Goal: Transaction & Acquisition: Obtain resource

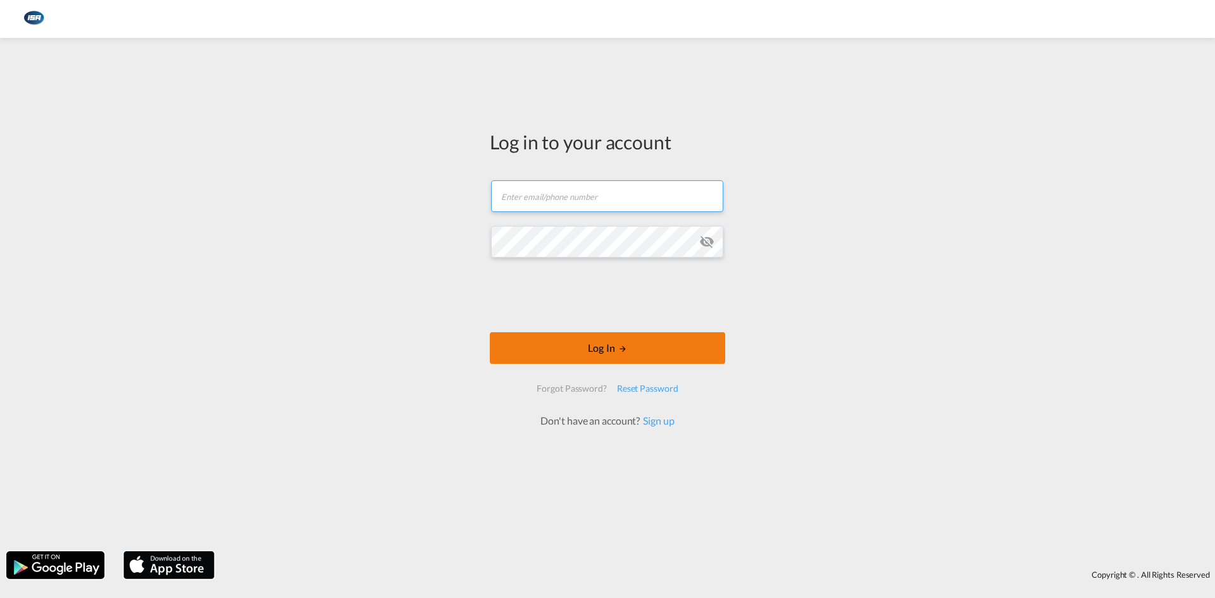
type input "[EMAIL_ADDRESS][DOMAIN_NAME]"
click at [609, 346] on button "Log In" at bounding box center [608, 348] width 236 height 32
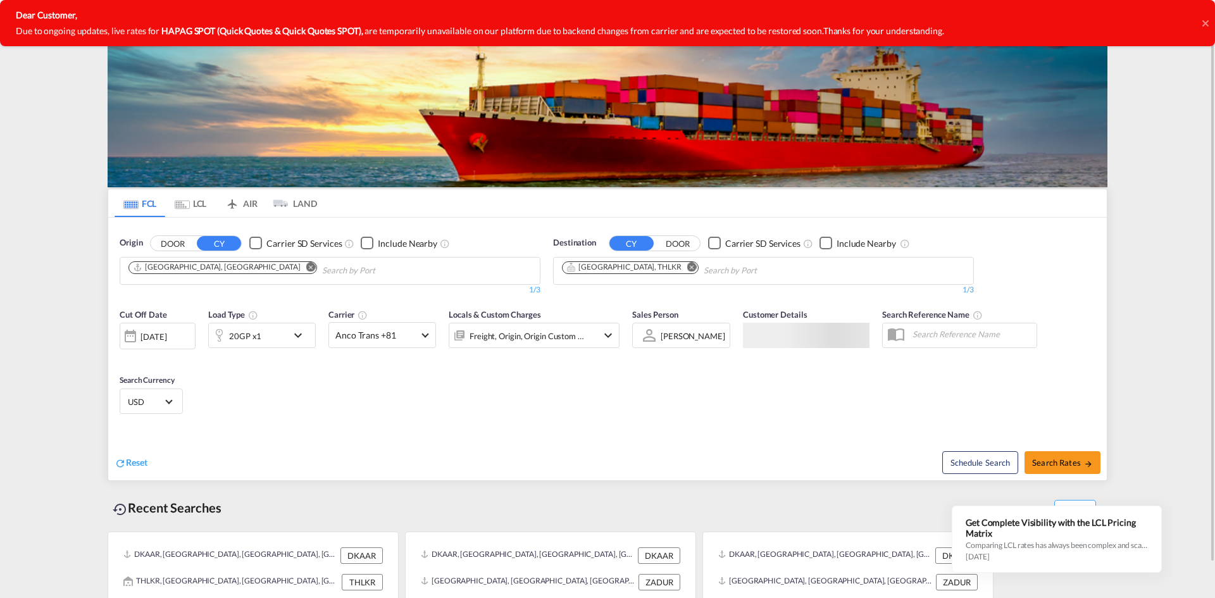
click at [191, 204] on md-tab-item "LCL" at bounding box center [190, 203] width 51 height 28
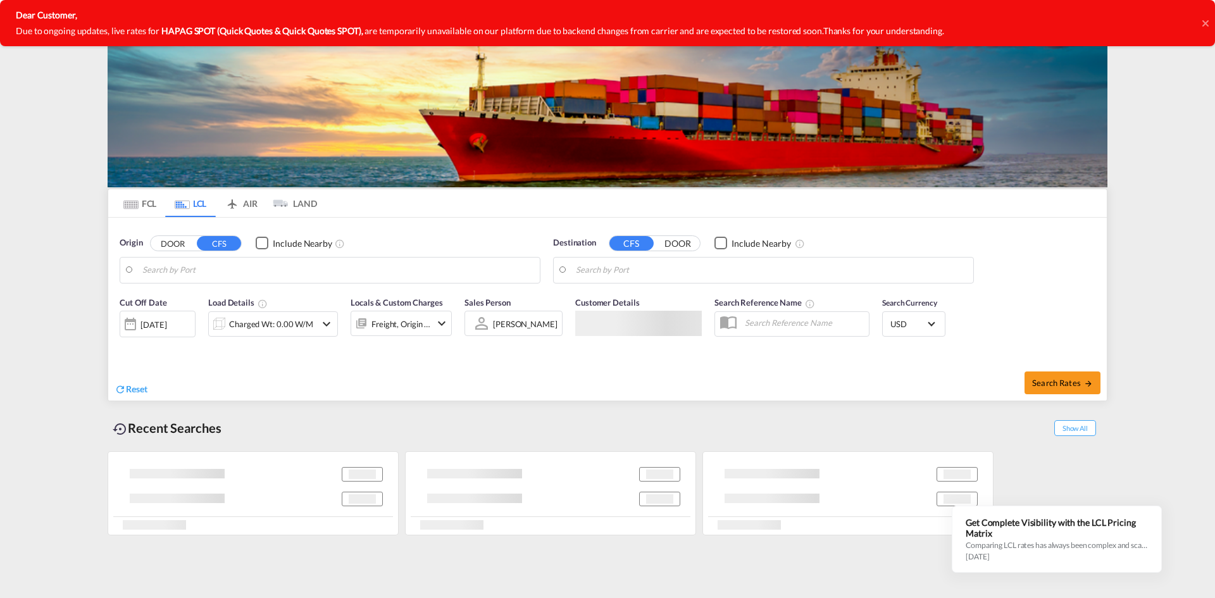
drag, startPoint x: 1206, startPoint y: 22, endPoint x: 1008, endPoint y: 87, distance: 208.6
click at [1206, 22] on icon at bounding box center [1206, 23] width 6 height 10
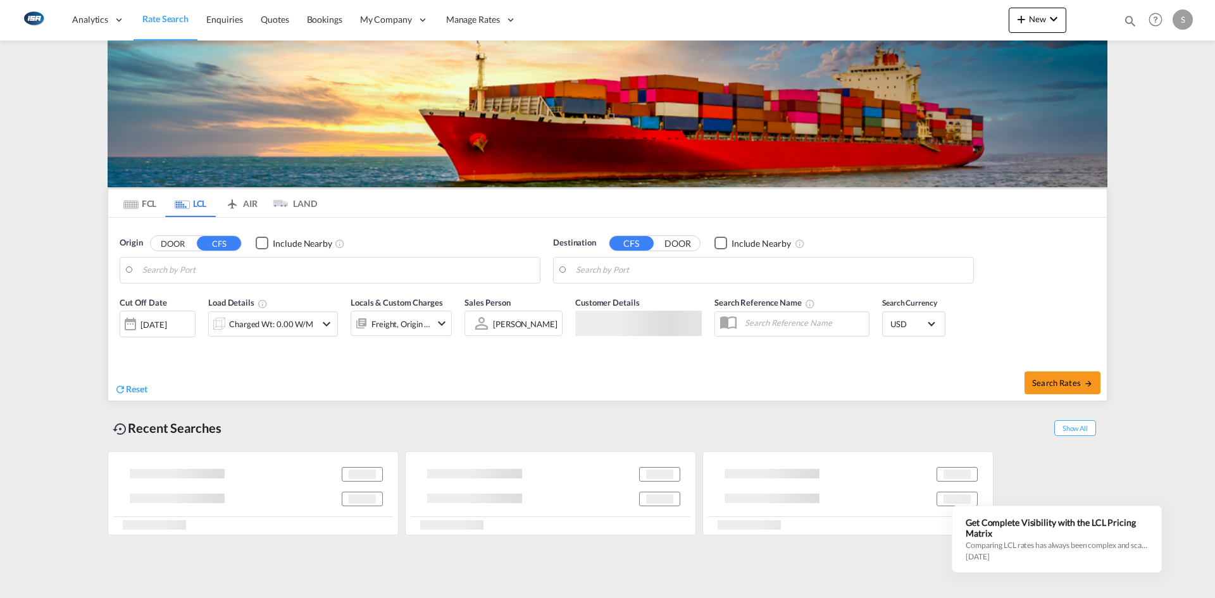
click at [170, 266] on input "Search by Port" at bounding box center [337, 270] width 391 height 19
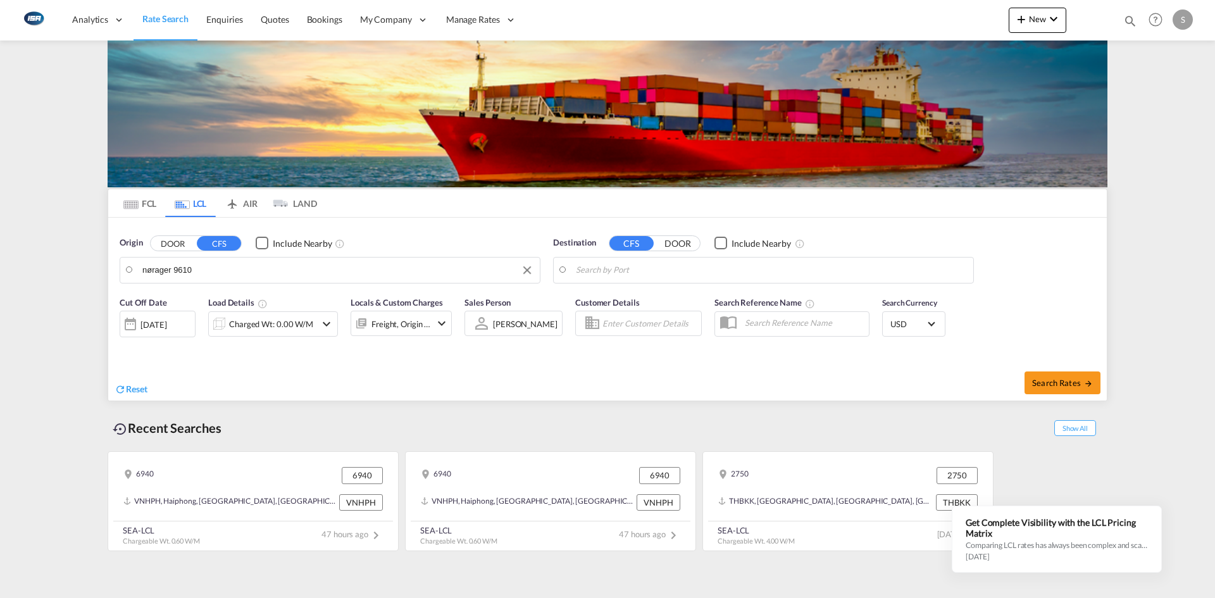
drag, startPoint x: 199, startPoint y: 268, endPoint x: 129, endPoint y: 272, distance: 70.4
click at [203, 272] on input "nørager 9610" at bounding box center [337, 270] width 391 height 19
drag, startPoint x: 222, startPoint y: 269, endPoint x: 131, endPoint y: 270, distance: 90.5
drag, startPoint x: 208, startPoint y: 270, endPoint x: 215, endPoint y: 273, distance: 7.6
click at [215, 273] on body "Analytics Reports Dashboard Rate Search Enquiries Quotes Bookings" at bounding box center [607, 299] width 1215 height 598
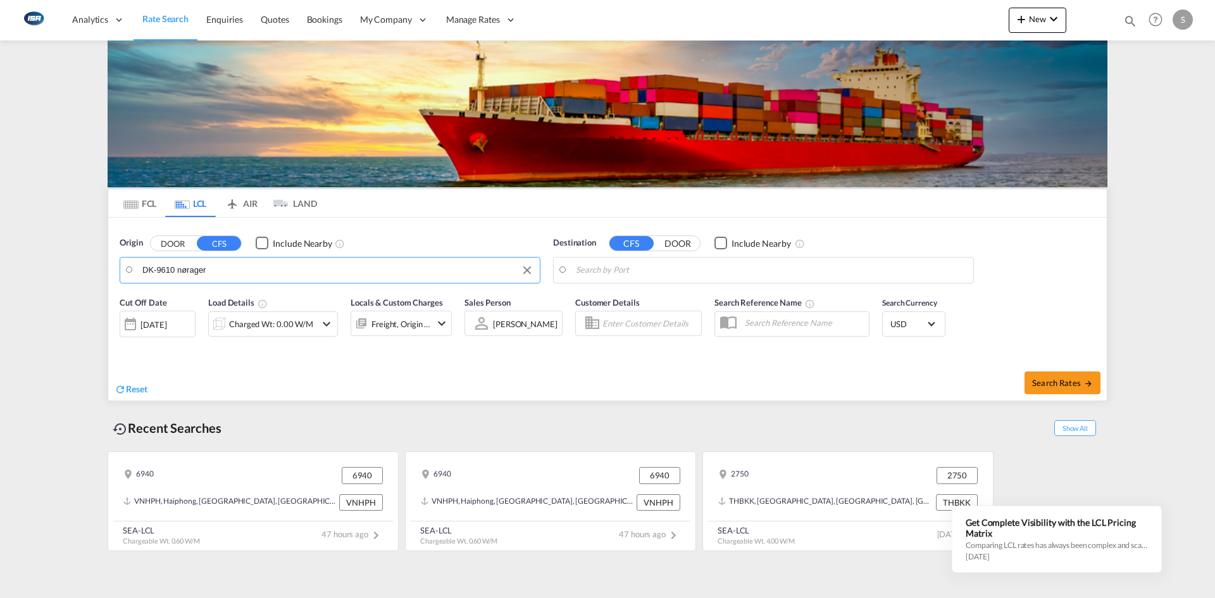
drag, startPoint x: 216, startPoint y: 272, endPoint x: 139, endPoint y: 271, distance: 76.6
click at [139, 271] on md-input-container "DK-9610 nørager" at bounding box center [330, 270] width 420 height 25
click at [178, 245] on button "DOOR" at bounding box center [173, 243] width 44 height 15
drag, startPoint x: 220, startPoint y: 269, endPoint x: 201, endPoint y: 267, distance: 19.7
click at [204, 269] on input "9610 nørager" at bounding box center [337, 270] width 391 height 19
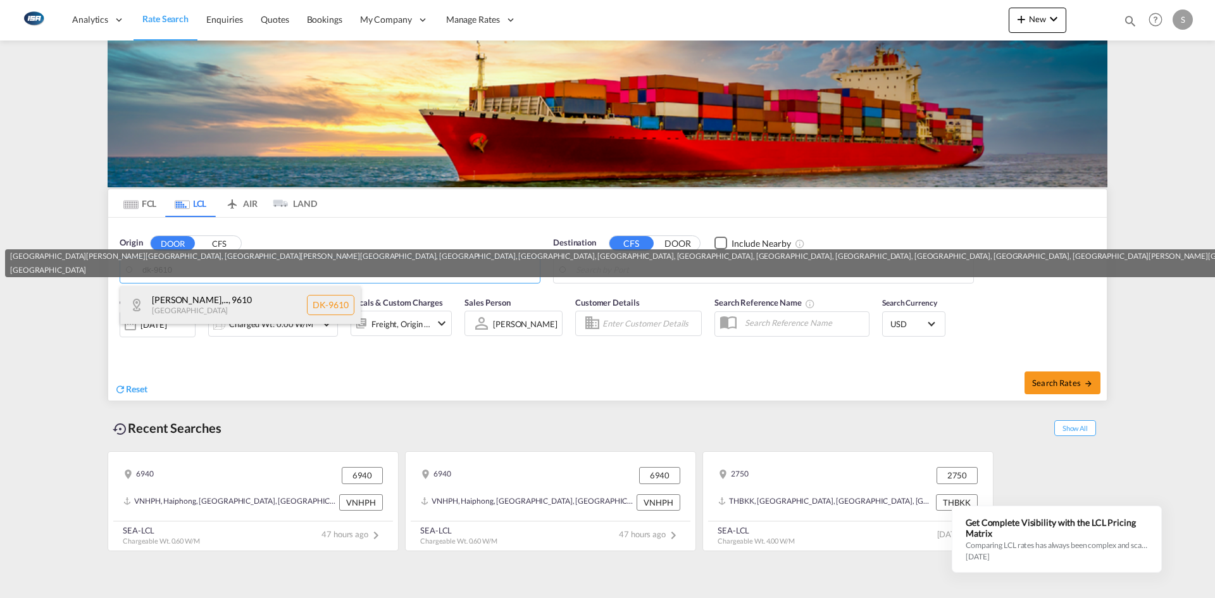
click at [241, 294] on div "[PERSON_NAME][GEOGRAPHIC_DATA],... , 9610 [GEOGRAPHIC_DATA] DK-9610" at bounding box center [240, 305] width 241 height 38
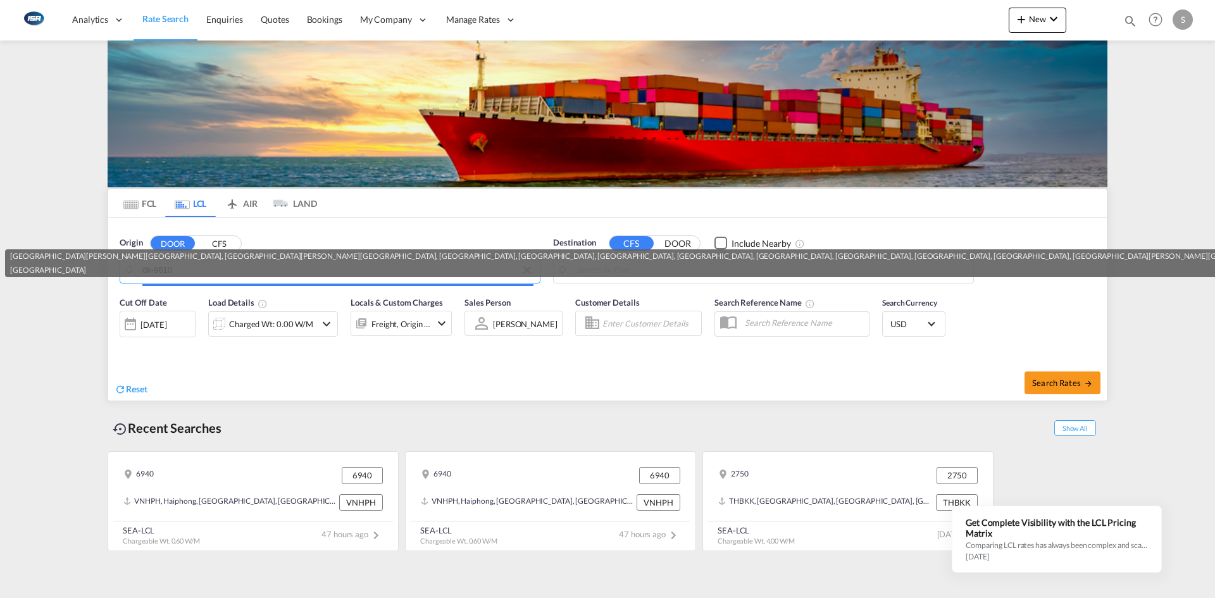
type input "DK-9610, [GEOGRAPHIC_DATA][PERSON_NAME][GEOGRAPHIC_DATA], [GEOGRAPHIC_DATA][PER…"
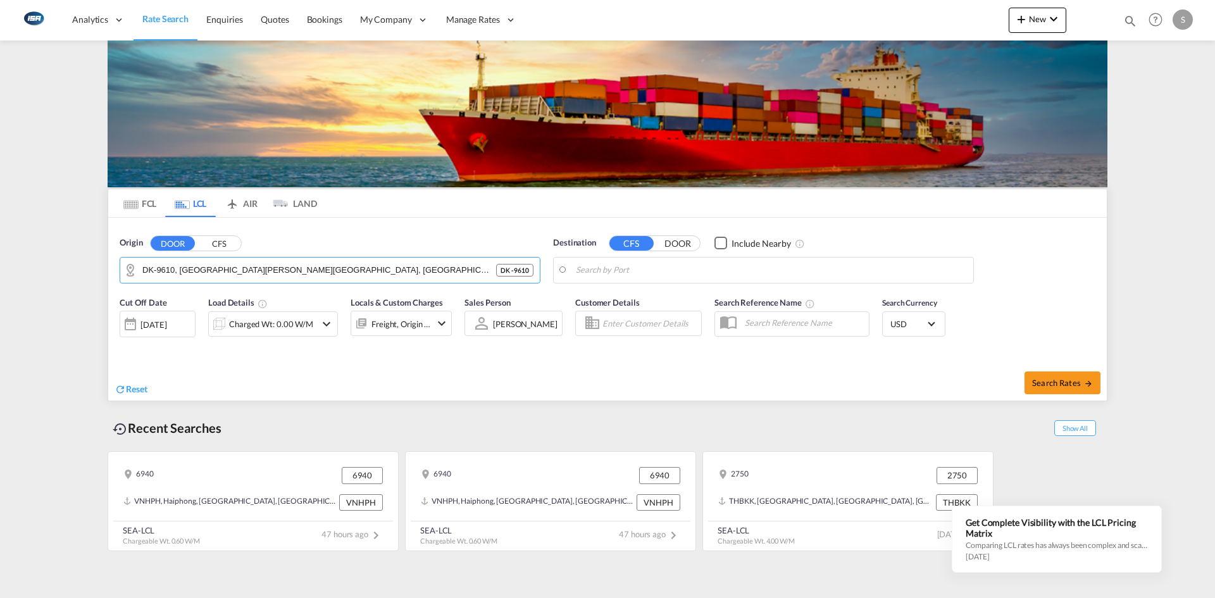
click at [605, 273] on body "Analytics Reports Dashboard Rate Search Enquiries Quotes Bookings" at bounding box center [607, 299] width 1215 height 598
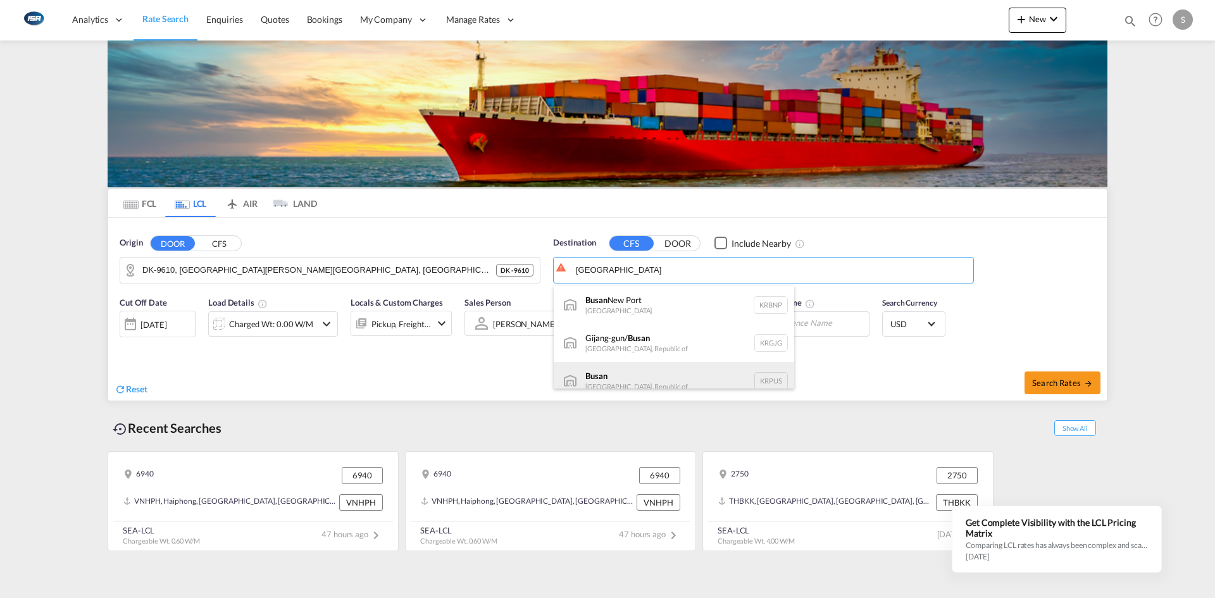
click at [674, 372] on div "Busan Korea, Republic of KRPUS" at bounding box center [674, 381] width 241 height 38
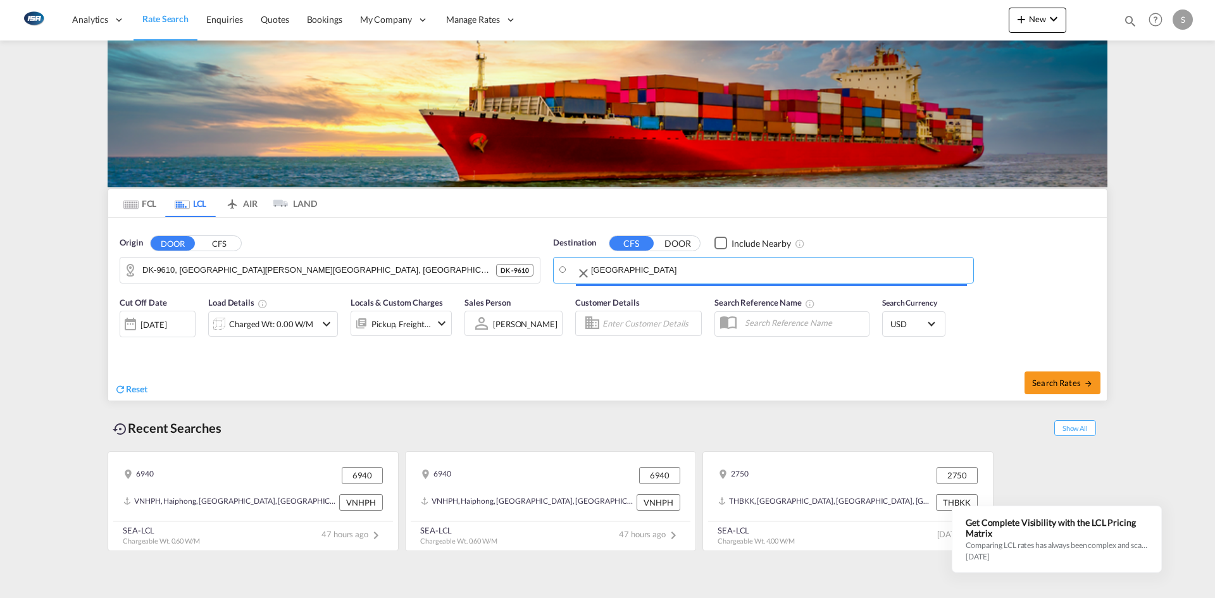
type input "Busan, KRPUS"
click at [321, 323] on md-icon "icon-chevron-down" at bounding box center [326, 324] width 15 height 15
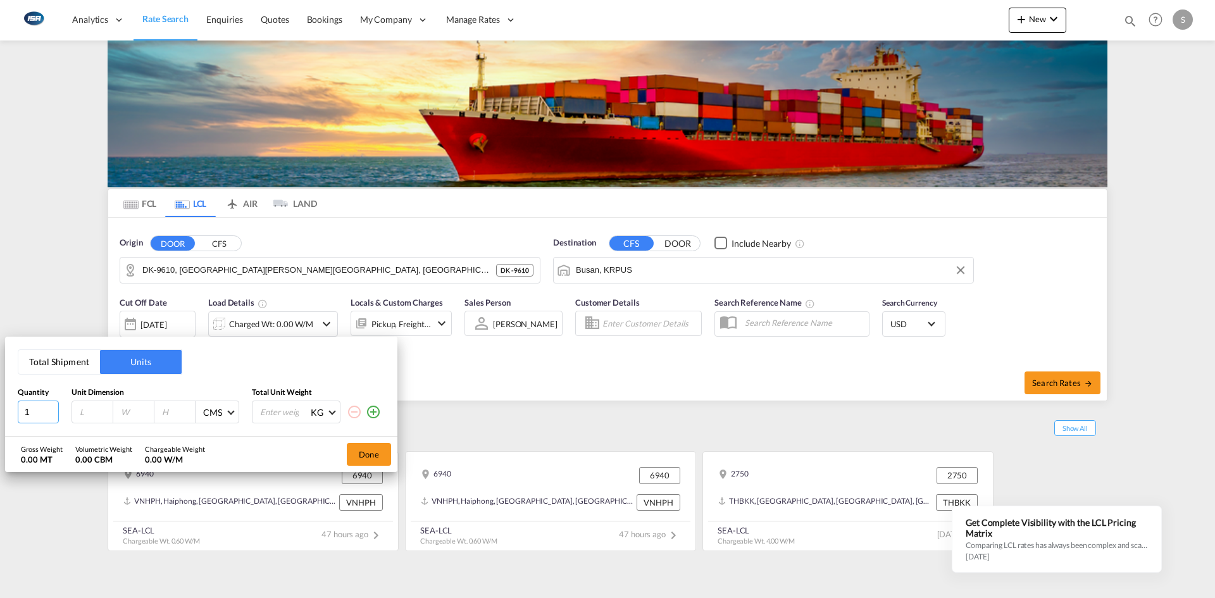
drag, startPoint x: 31, startPoint y: 414, endPoint x: -3, endPoint y: 416, distance: 34.2
click at [0, 416] on html "Analytics Reports Dashboard Rate Search Enquiries Quotes" at bounding box center [607, 299] width 1215 height 598
type input "5"
type input "120"
type input "80"
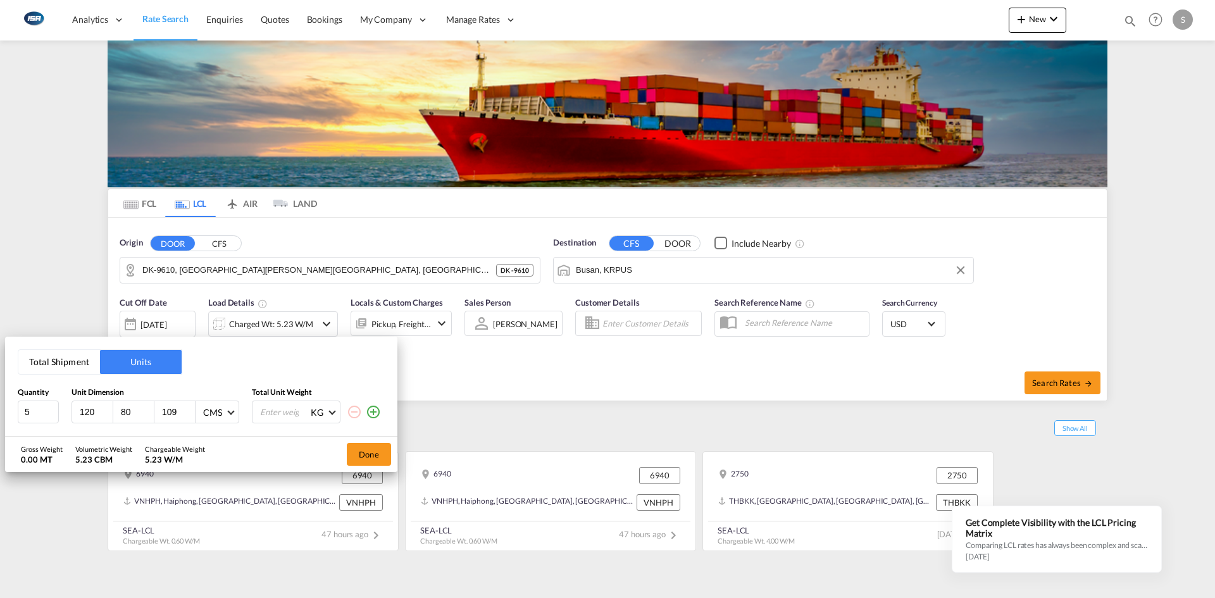
click at [179, 408] on input "109" at bounding box center [178, 411] width 34 height 11
type input "190"
click at [281, 408] on input "number" at bounding box center [284, 412] width 51 height 22
type input "1580"
click at [373, 448] on button "Done" at bounding box center [369, 454] width 44 height 23
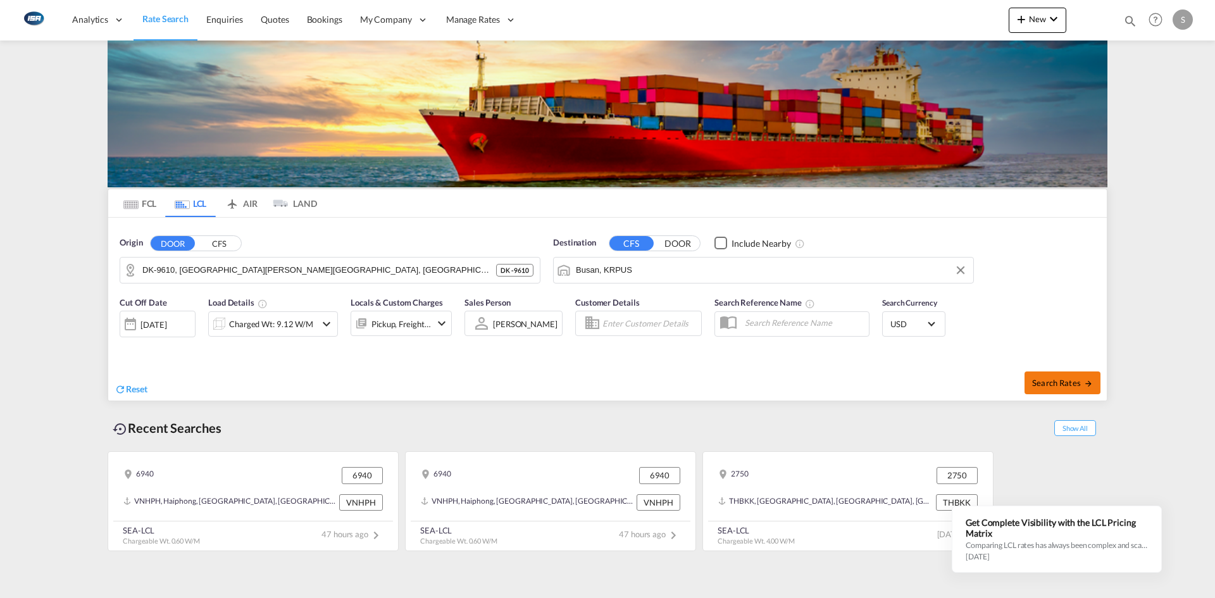
click at [1080, 375] on button "Search Rates" at bounding box center [1063, 383] width 76 height 23
type input "9610 to KRPUS / [DATE]"
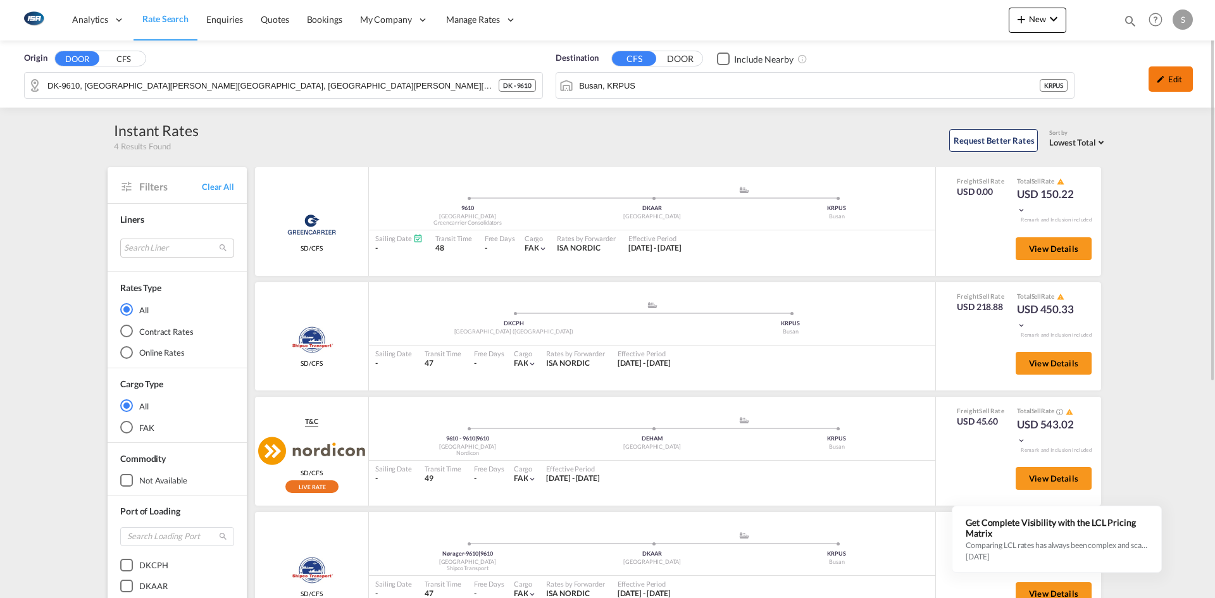
click at [1178, 73] on div "Edit" at bounding box center [1171, 78] width 44 height 25
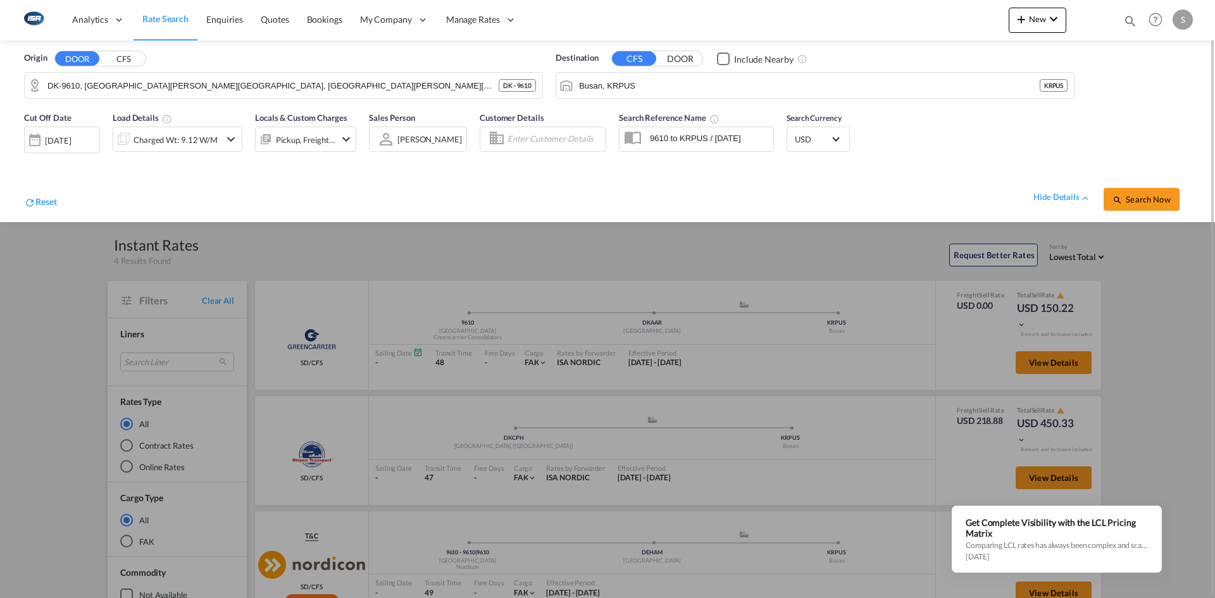
click at [340, 142] on md-icon "icon-chevron-down" at bounding box center [346, 139] width 15 height 15
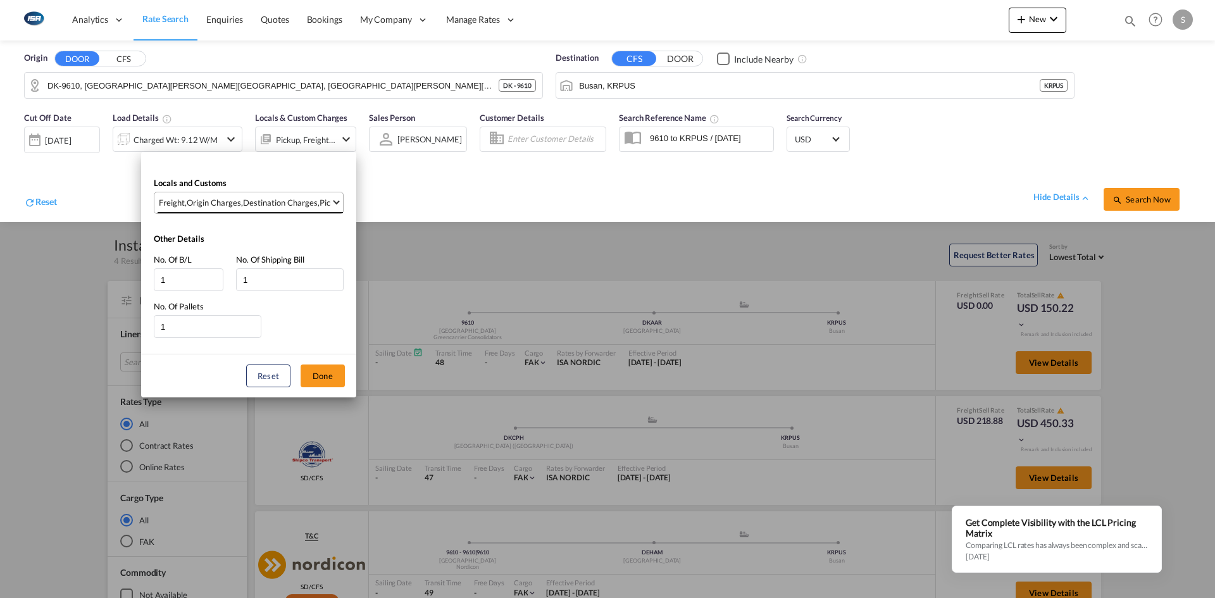
click at [332, 204] on md-select-value "Freight , Origin Charges , Destination Charges , Pickup Charges" at bounding box center [250, 202] width 185 height 21
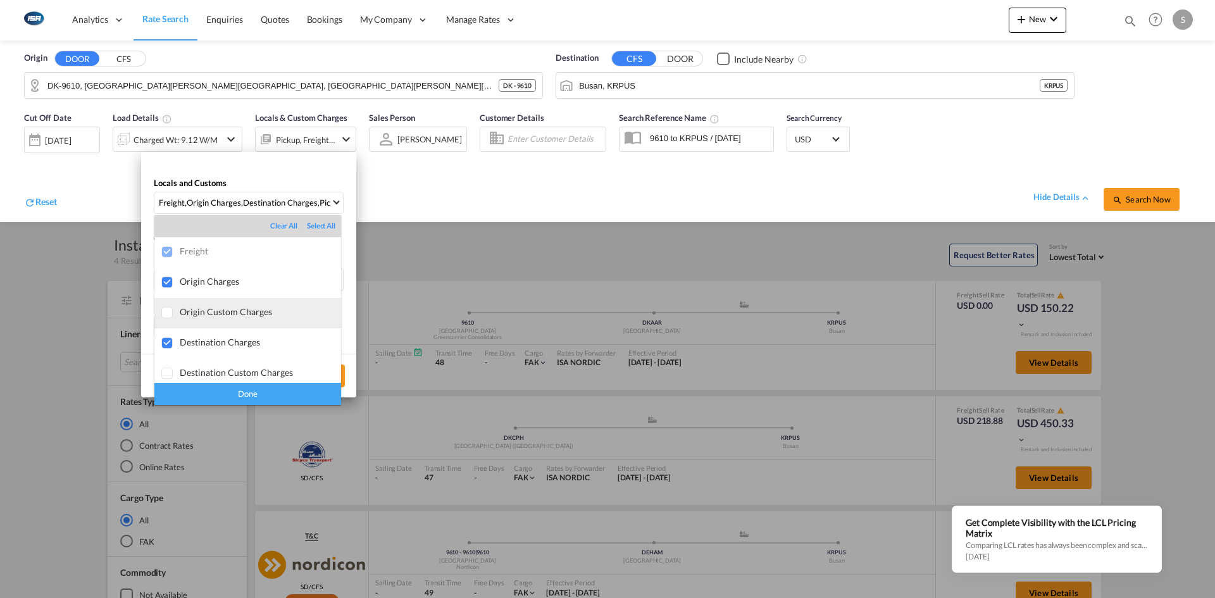
click at [255, 317] on div "Origin Custom Charges" at bounding box center [260, 311] width 161 height 11
click at [268, 389] on div "Done" at bounding box center [247, 394] width 187 height 22
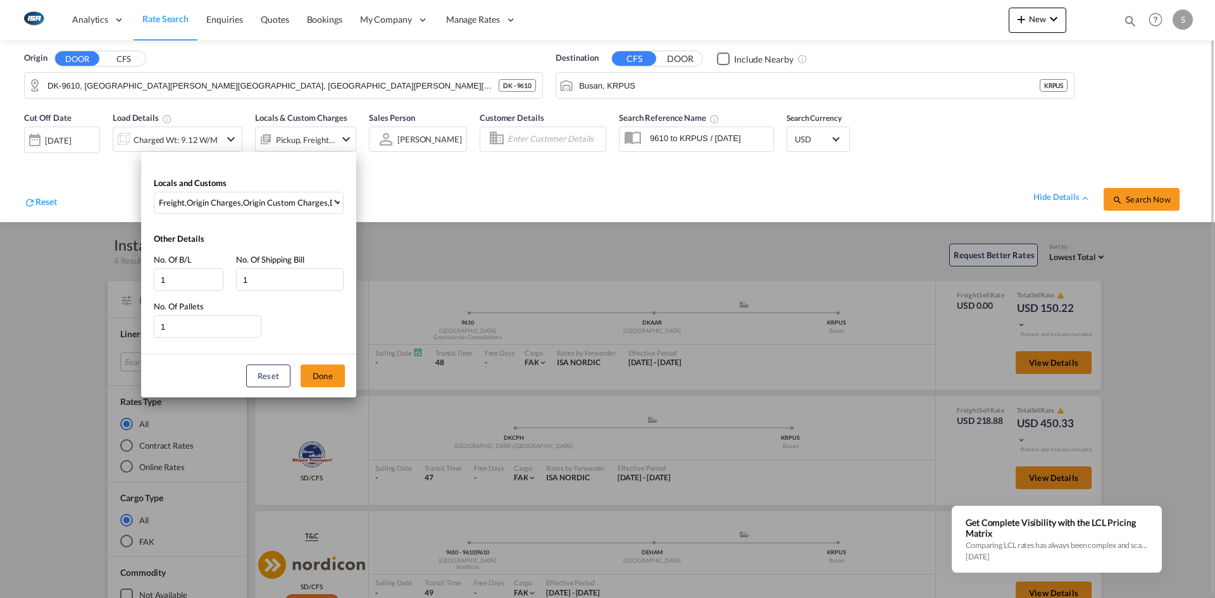
click at [333, 377] on button "Done" at bounding box center [323, 376] width 44 height 23
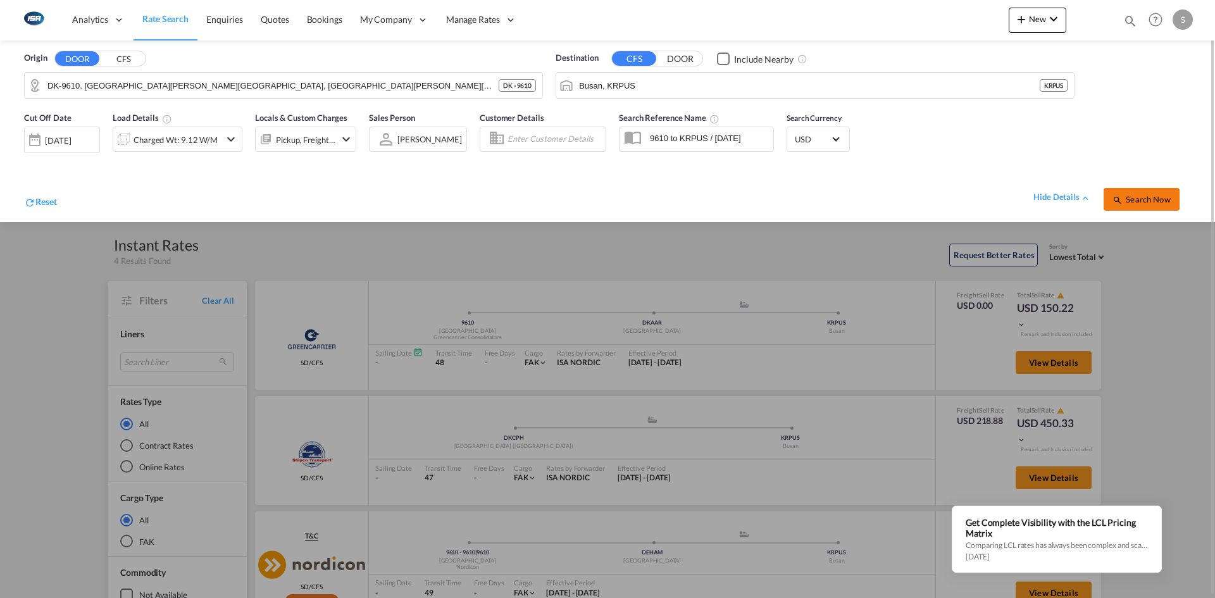
click at [1150, 201] on span "Search Now" at bounding box center [1142, 199] width 58 height 10
